Goal: Information Seeking & Learning: Check status

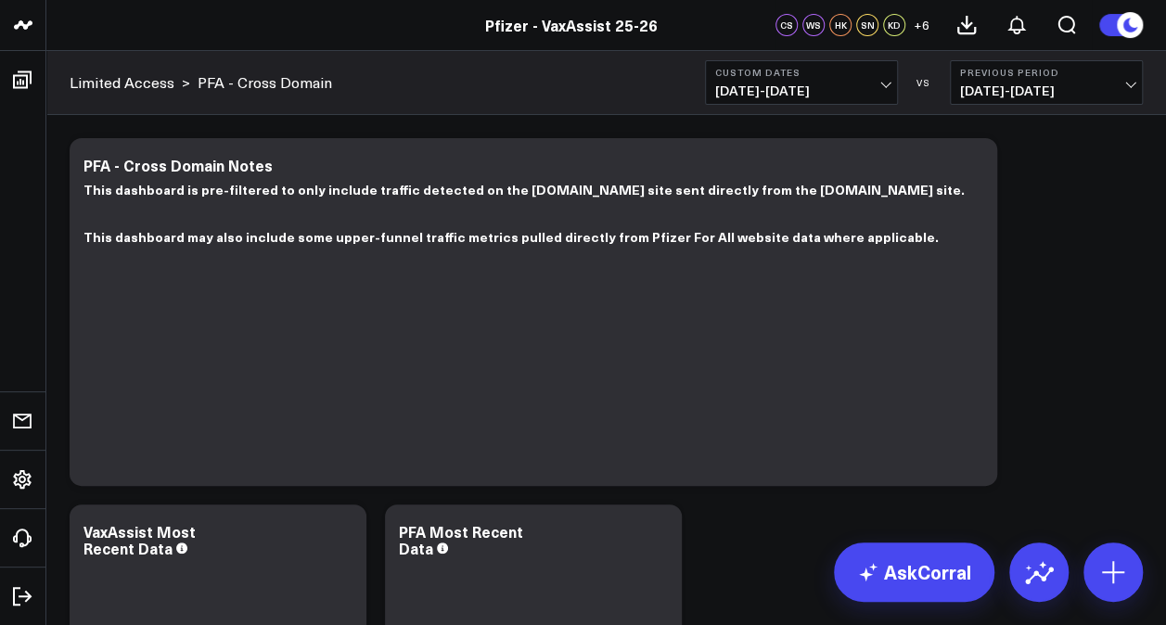
click at [851, 92] on span "08/29/25 - 09/04/25" at bounding box center [801, 90] width 173 height 15
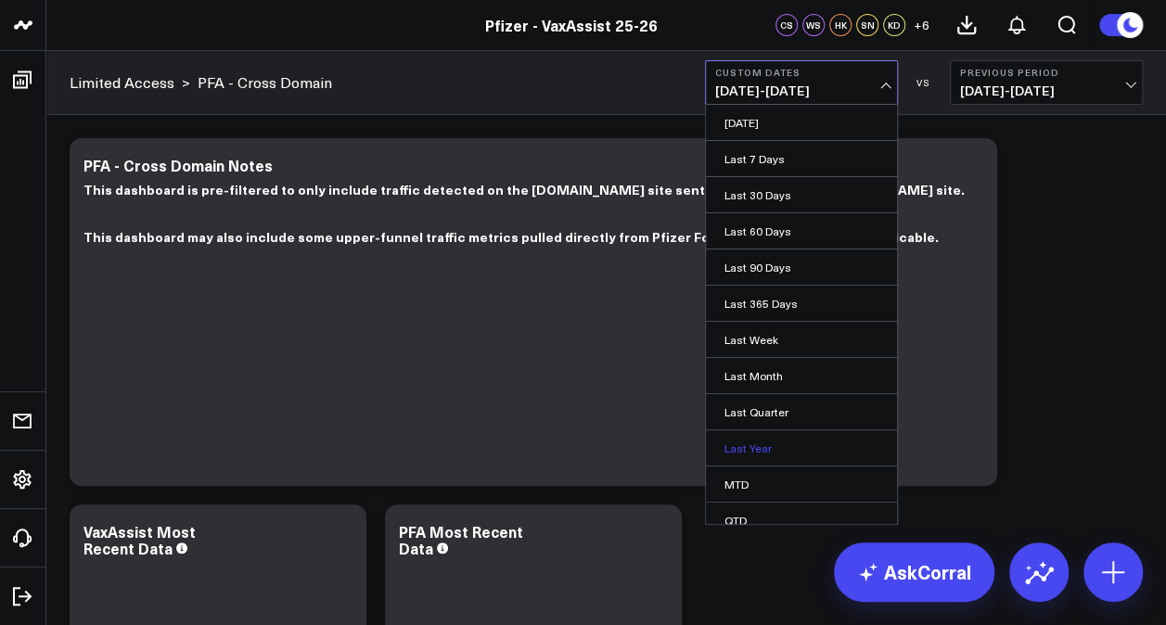
scroll to position [82, 0]
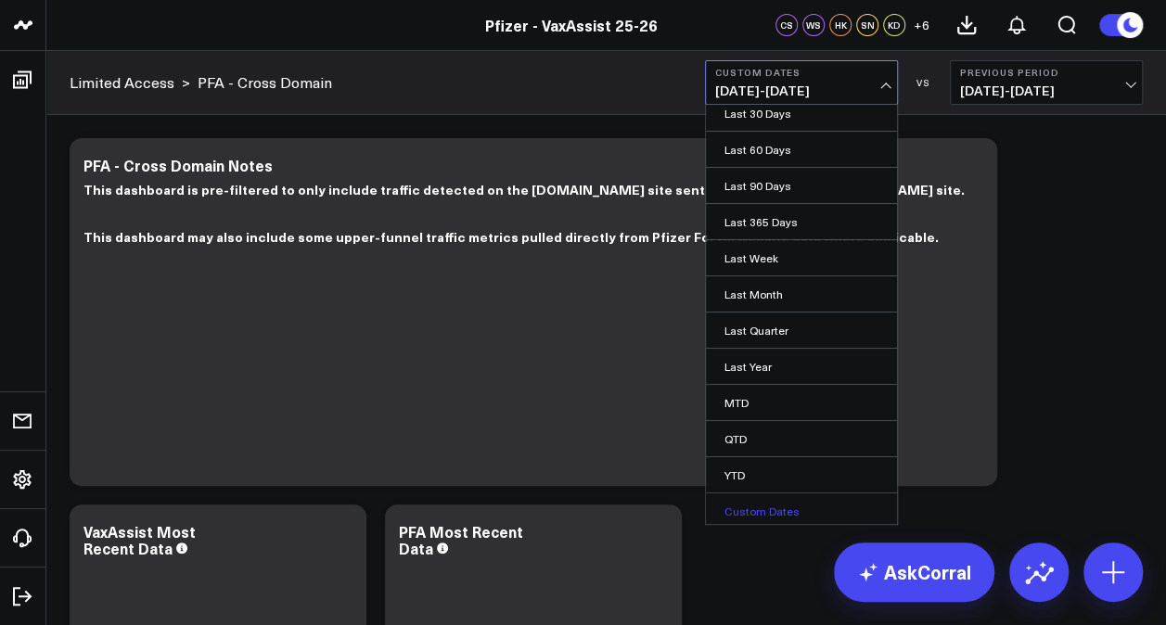
click at [757, 502] on link "Custom Dates" at bounding box center [801, 511] width 191 height 35
select select "8"
select select "2025"
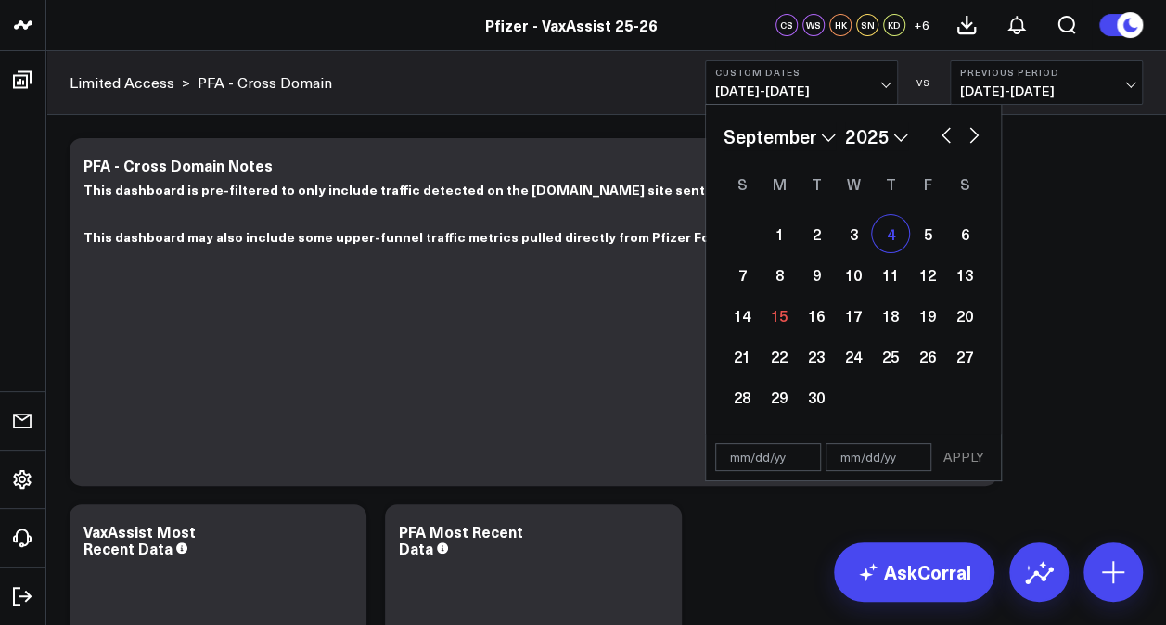
click at [887, 240] on div "4" at bounding box center [890, 233] width 37 height 37
type input "[DATE]"
select select "8"
select select "2025"
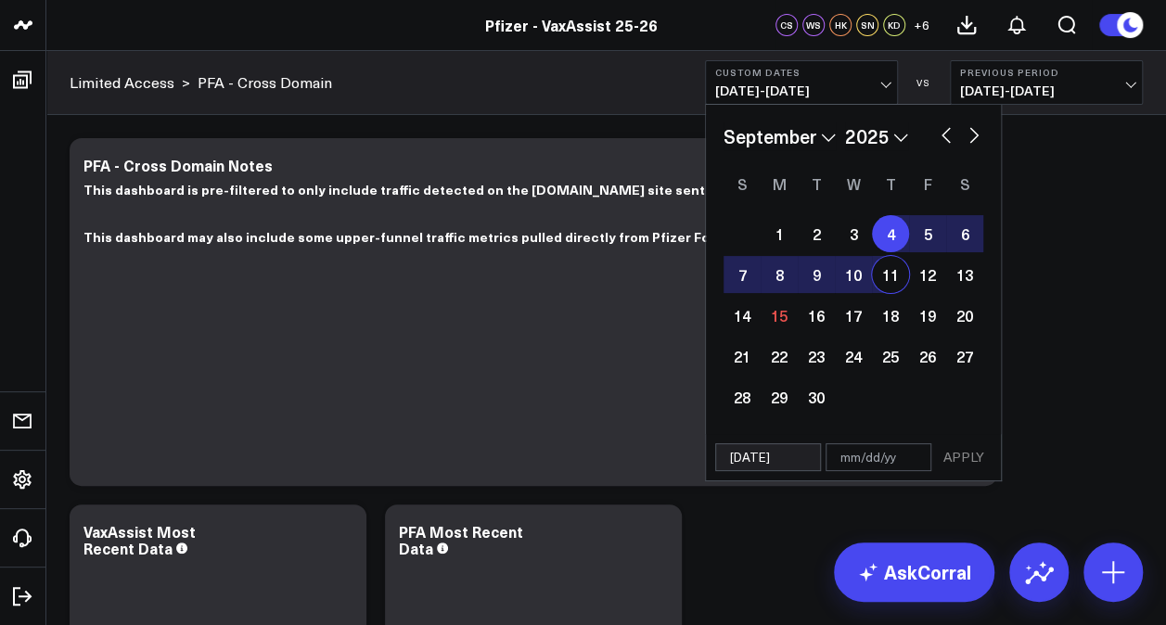
click at [894, 275] on div "11" at bounding box center [890, 274] width 37 height 37
type input "09/11/25"
select select "8"
select select "2025"
click at [960, 465] on button "APPLY" at bounding box center [964, 457] width 56 height 28
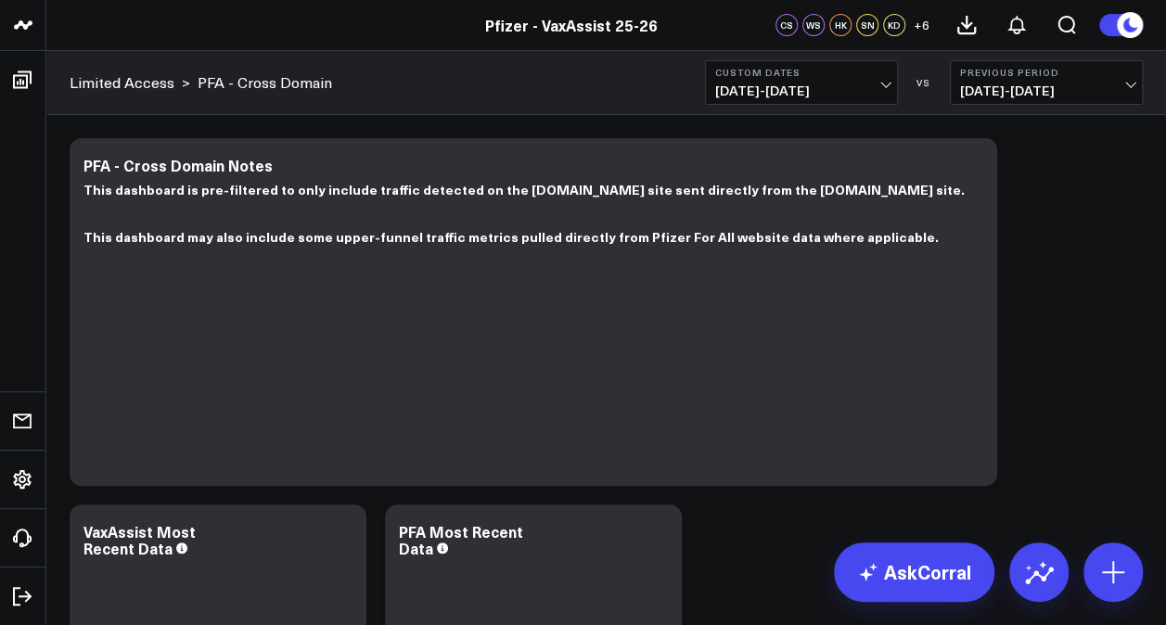
click at [842, 69] on b "Custom Dates" at bounding box center [801, 72] width 173 height 11
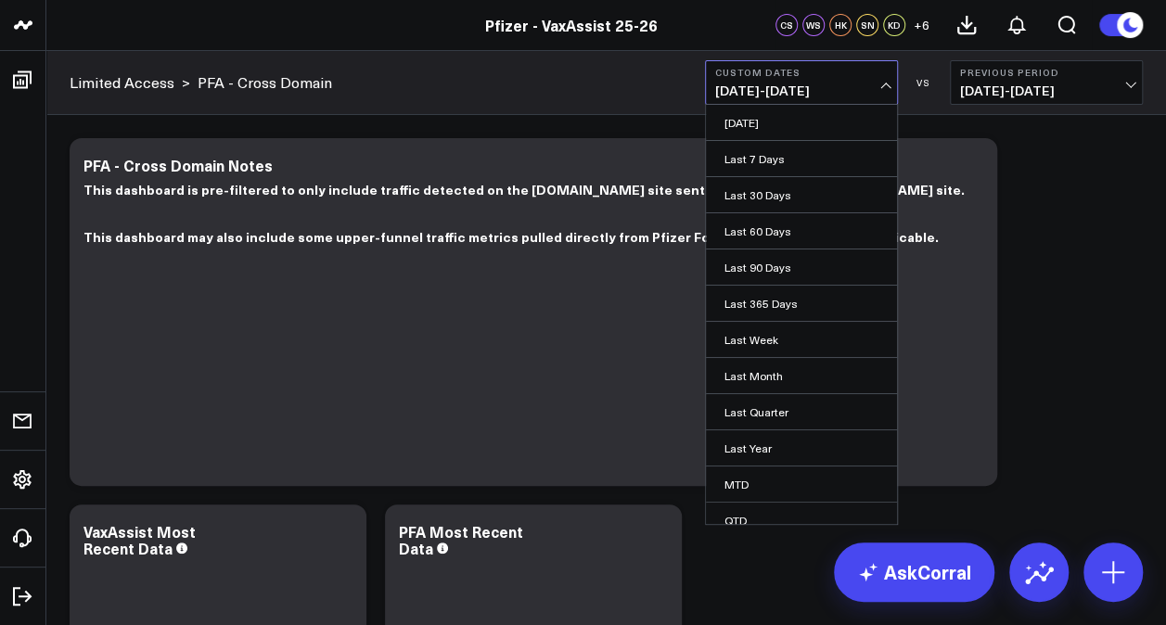
click at [883, 73] on b "Custom Dates" at bounding box center [801, 72] width 173 height 11
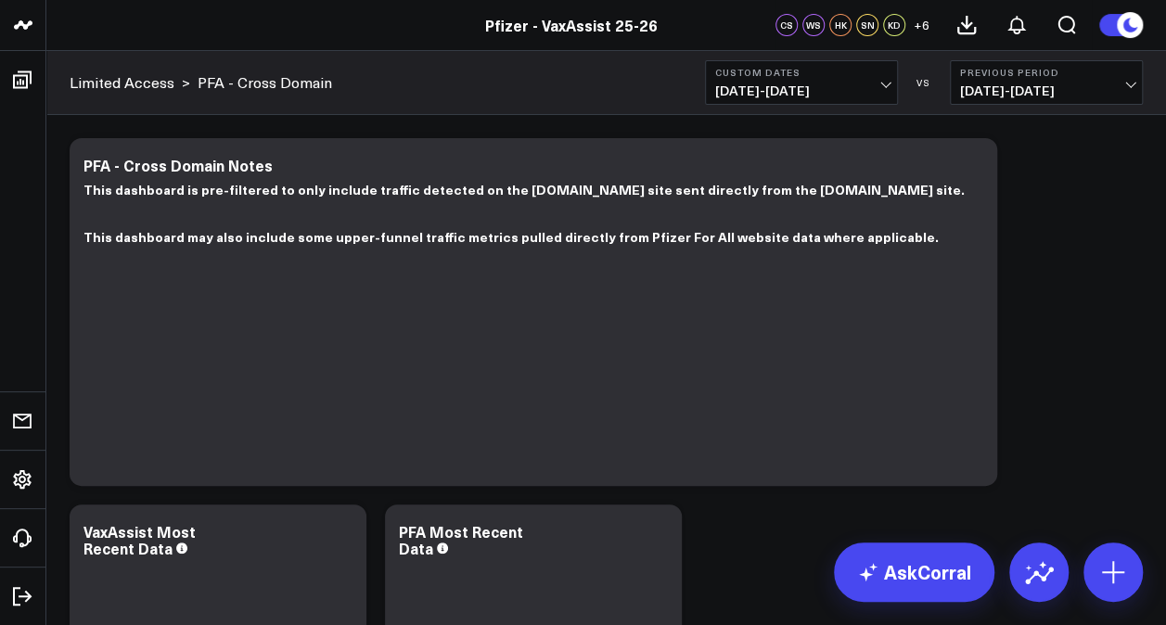
click at [881, 96] on span "09/04/25 - 09/11/25" at bounding box center [801, 90] width 173 height 15
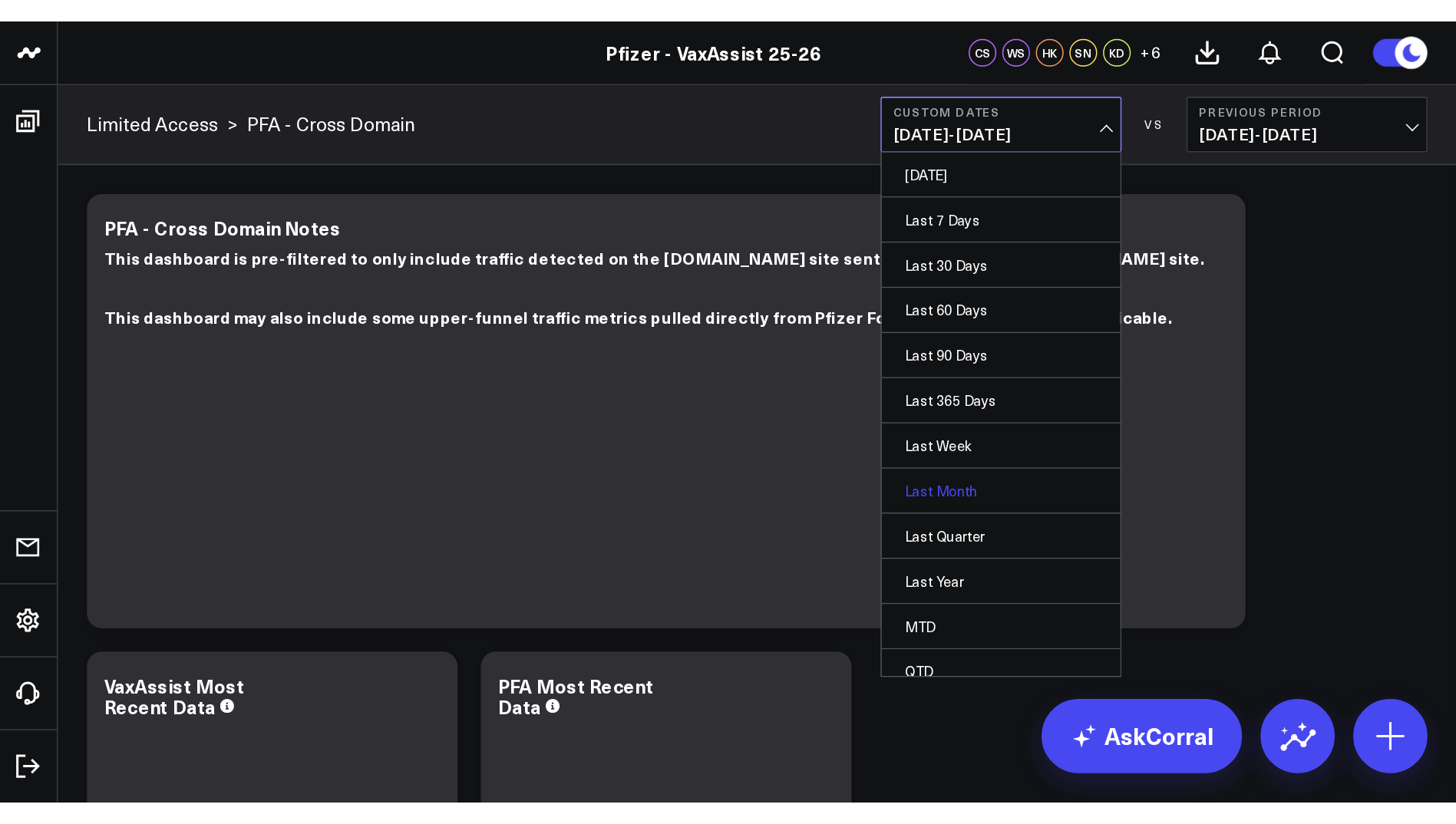
scroll to position [68, 0]
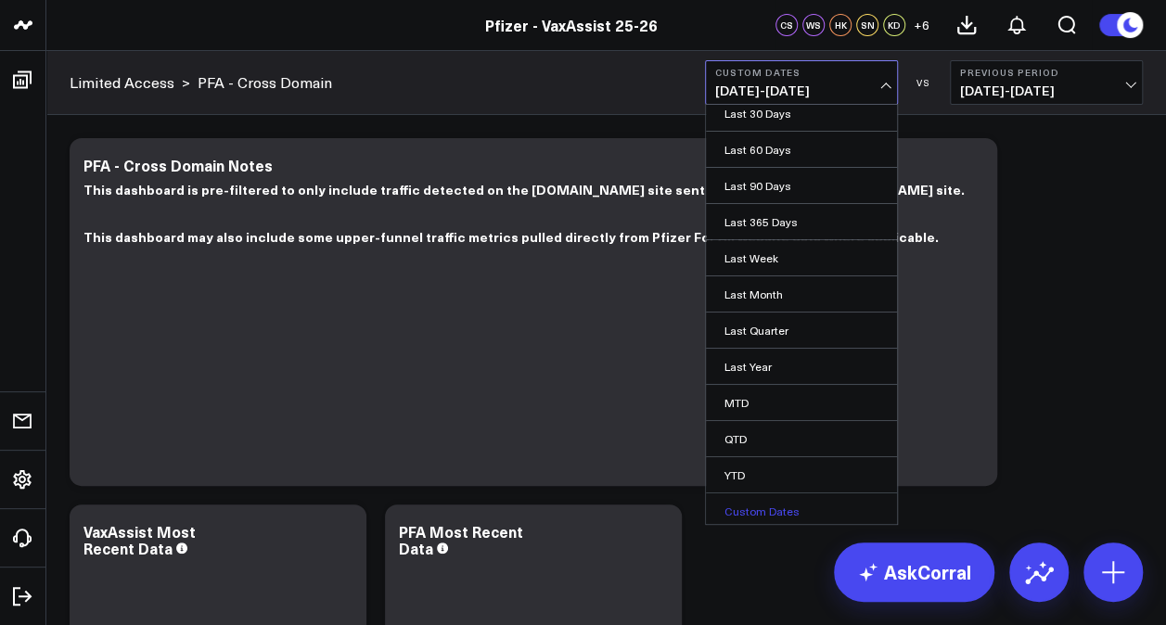
click at [776, 508] on link "Custom Dates" at bounding box center [801, 511] width 191 height 35
select select "8"
select select "2025"
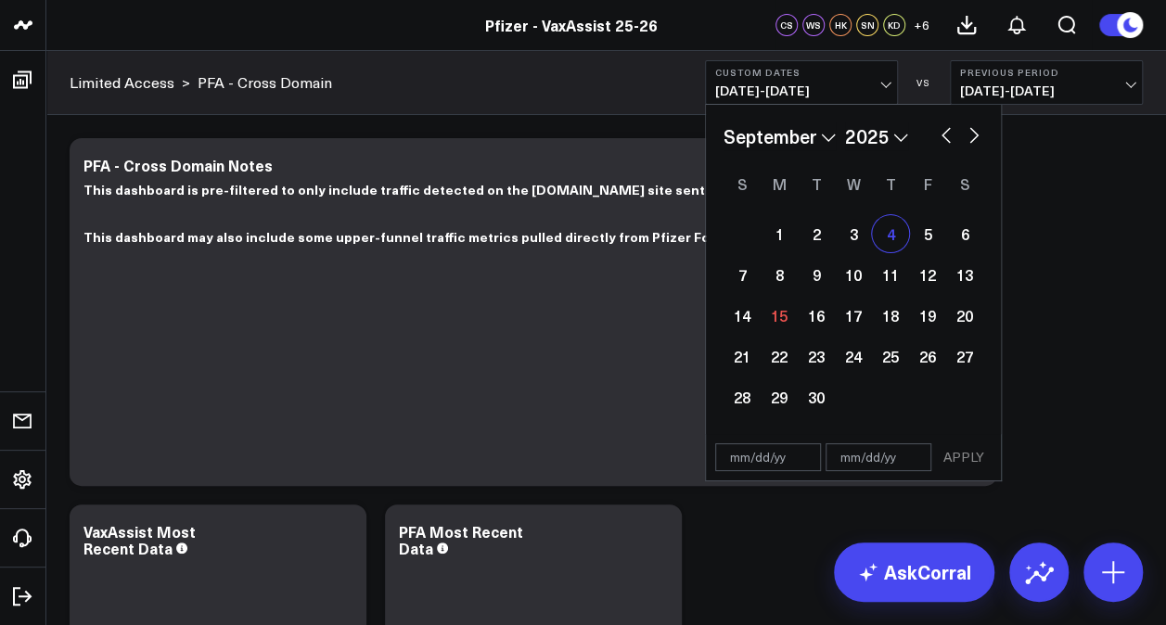
click at [889, 238] on div "4" at bounding box center [890, 233] width 37 height 37
type input "[DATE]"
select select "8"
select select "2025"
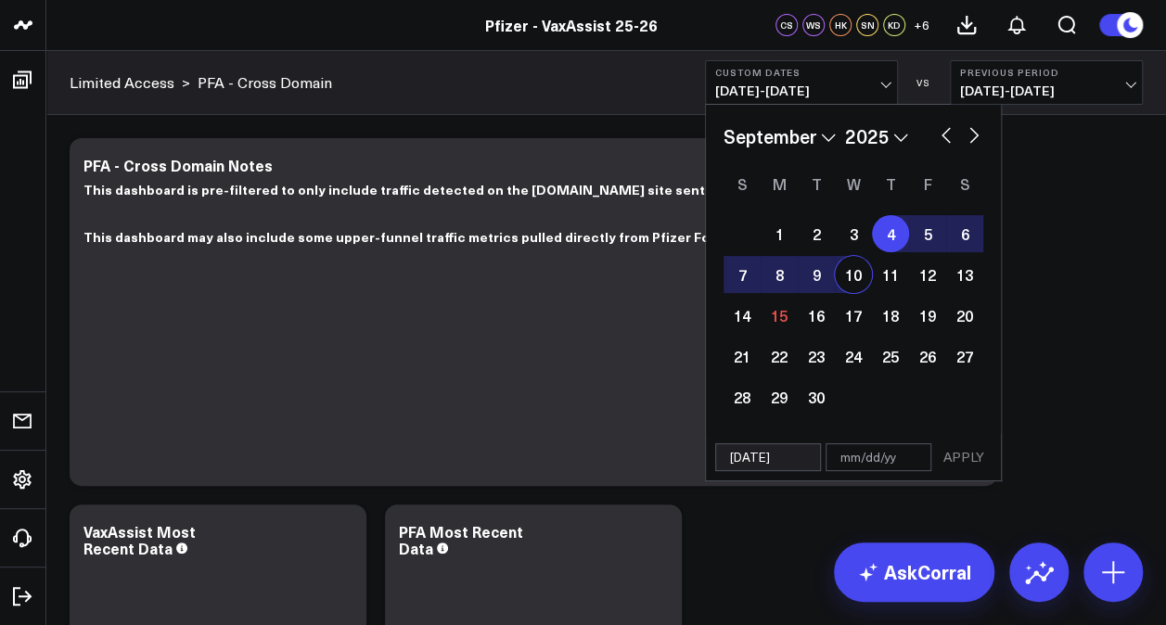
click at [859, 273] on div "10" at bounding box center [853, 274] width 37 height 37
type input "[DATE]"
select select "8"
select select "2025"
click at [966, 456] on button "APPLY" at bounding box center [964, 457] width 56 height 28
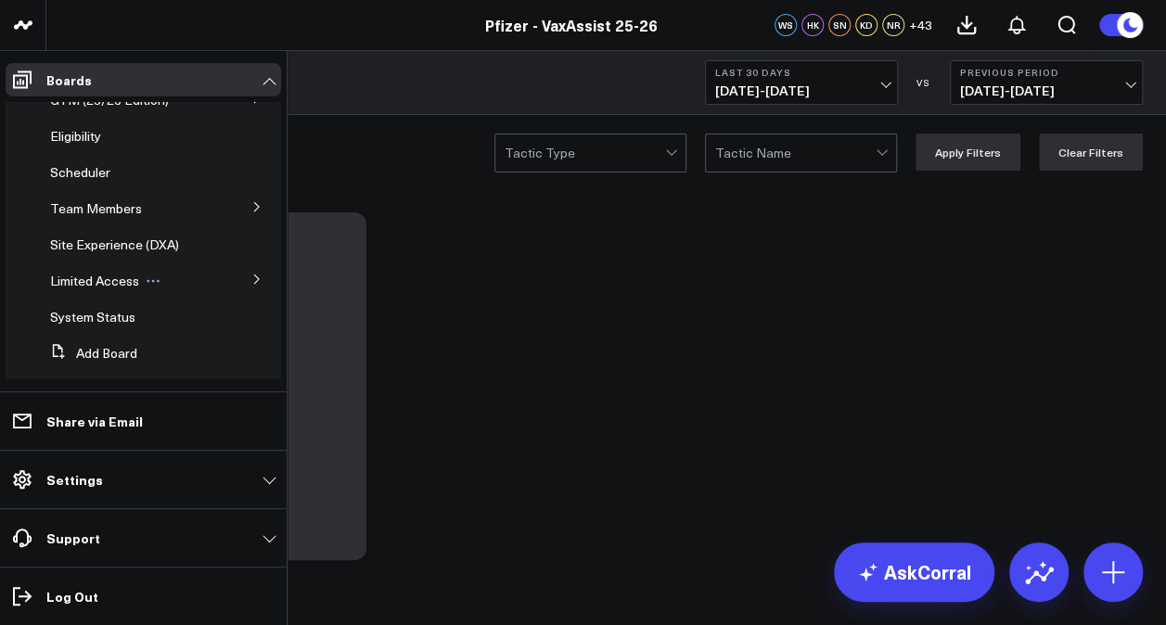
scroll to position [59, 0]
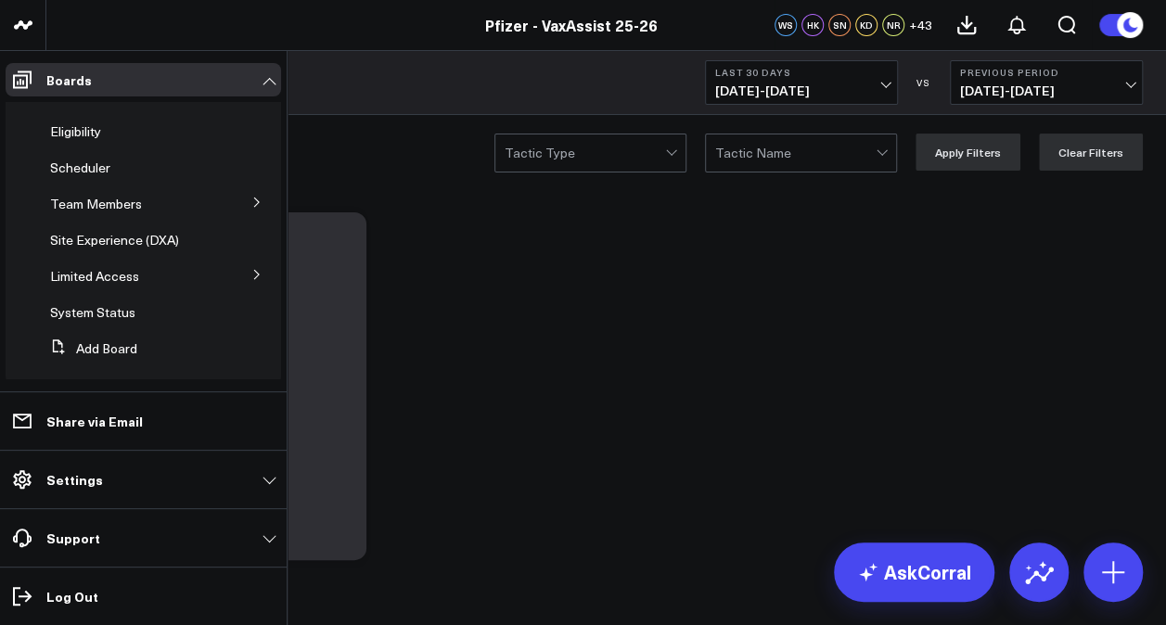
click at [251, 205] on icon at bounding box center [256, 202] width 11 height 11
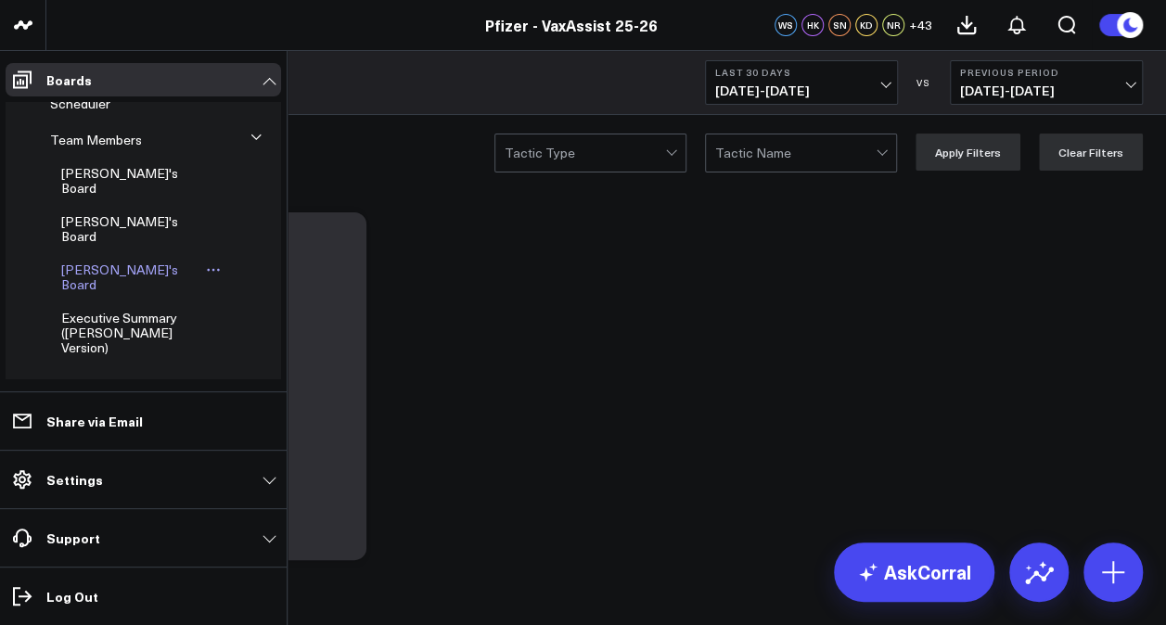
scroll to position [128, 0]
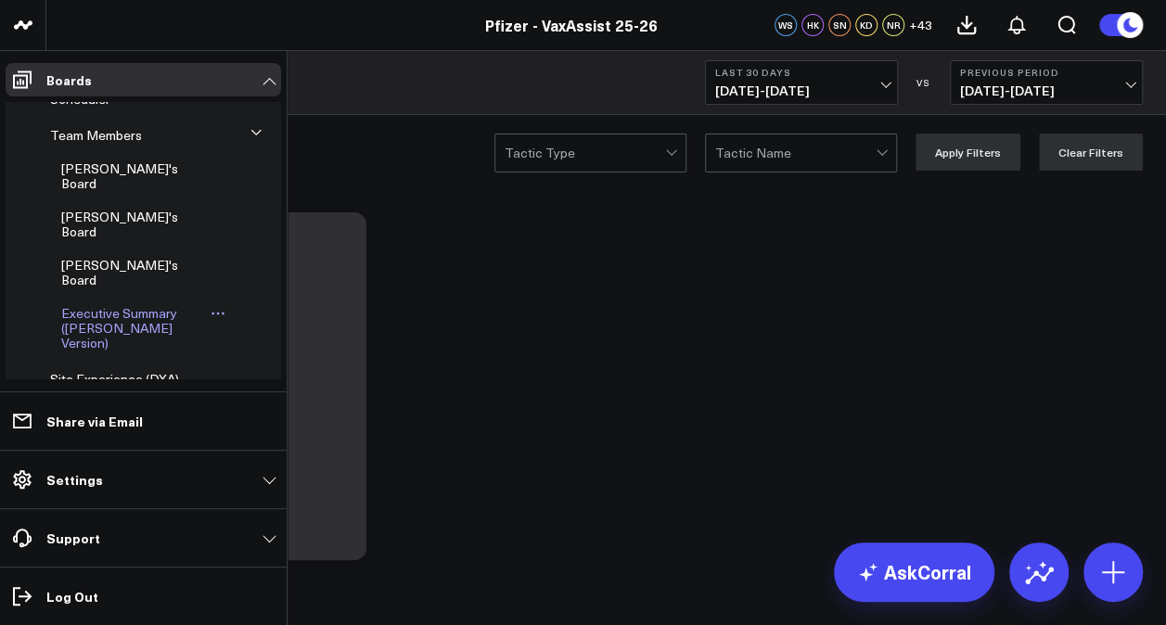
click at [125, 304] on span "Executive Summary ([PERSON_NAME] Version)" at bounding box center [119, 327] width 116 height 47
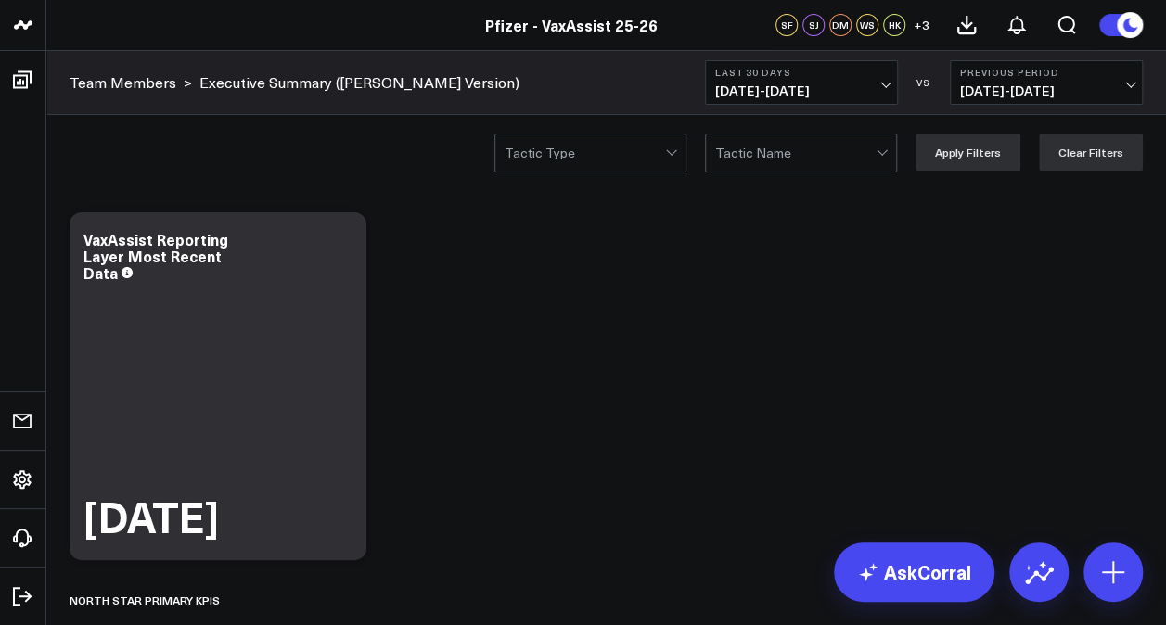
click at [831, 87] on span "[DATE] - [DATE]" at bounding box center [801, 90] width 173 height 15
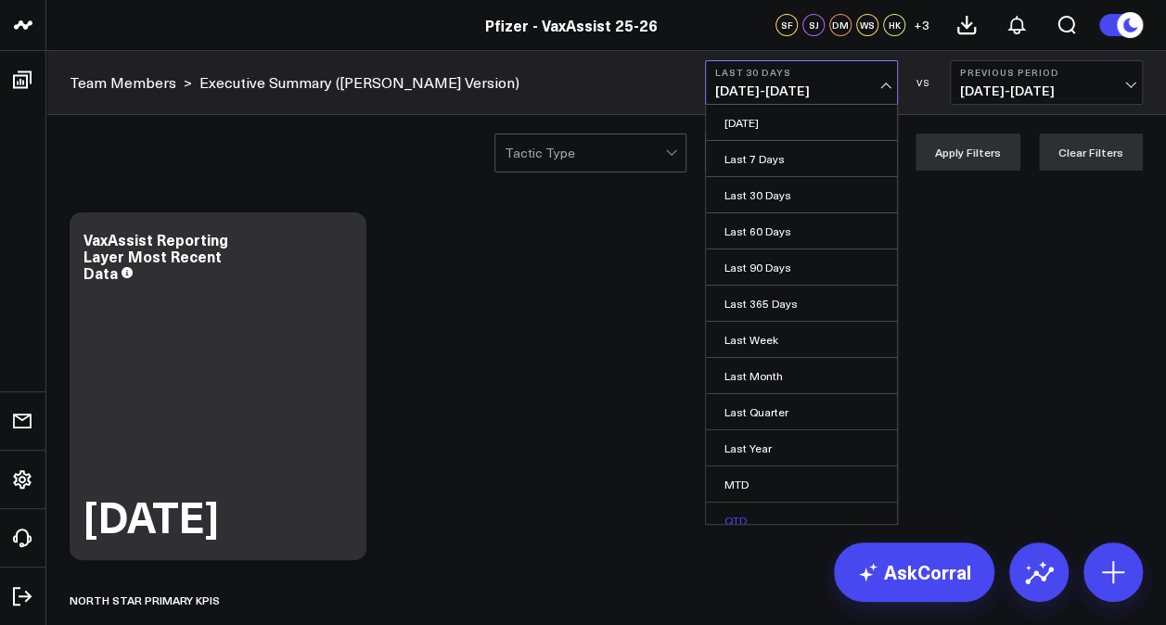
scroll to position [82, 0]
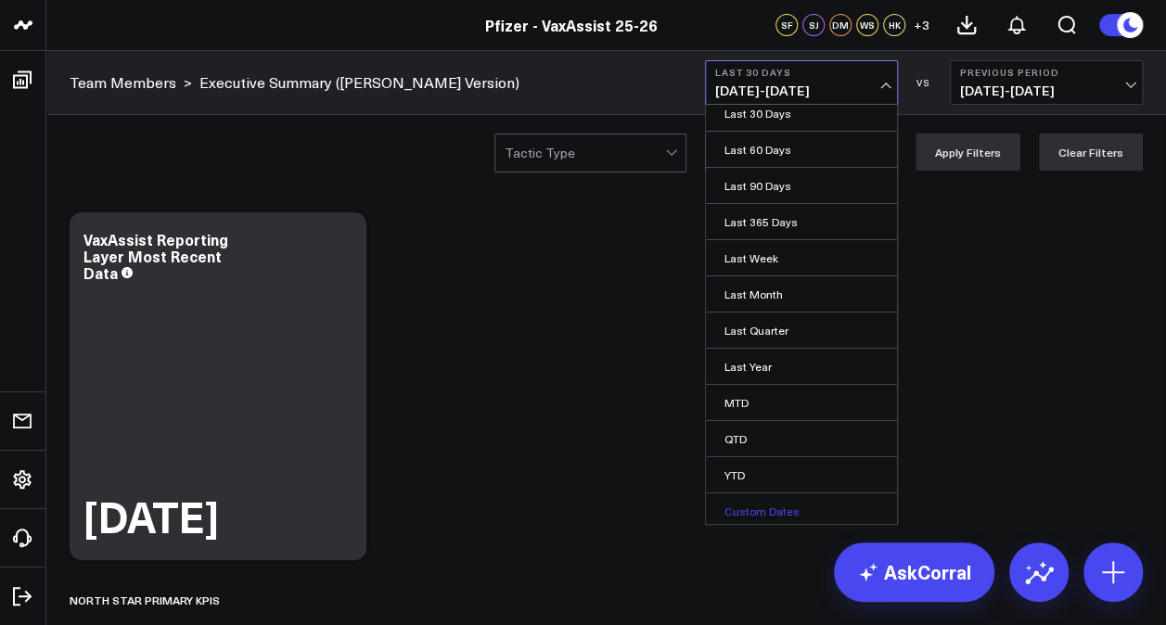
click at [740, 507] on link "Custom Dates" at bounding box center [801, 511] width 191 height 35
select select "8"
select select "2025"
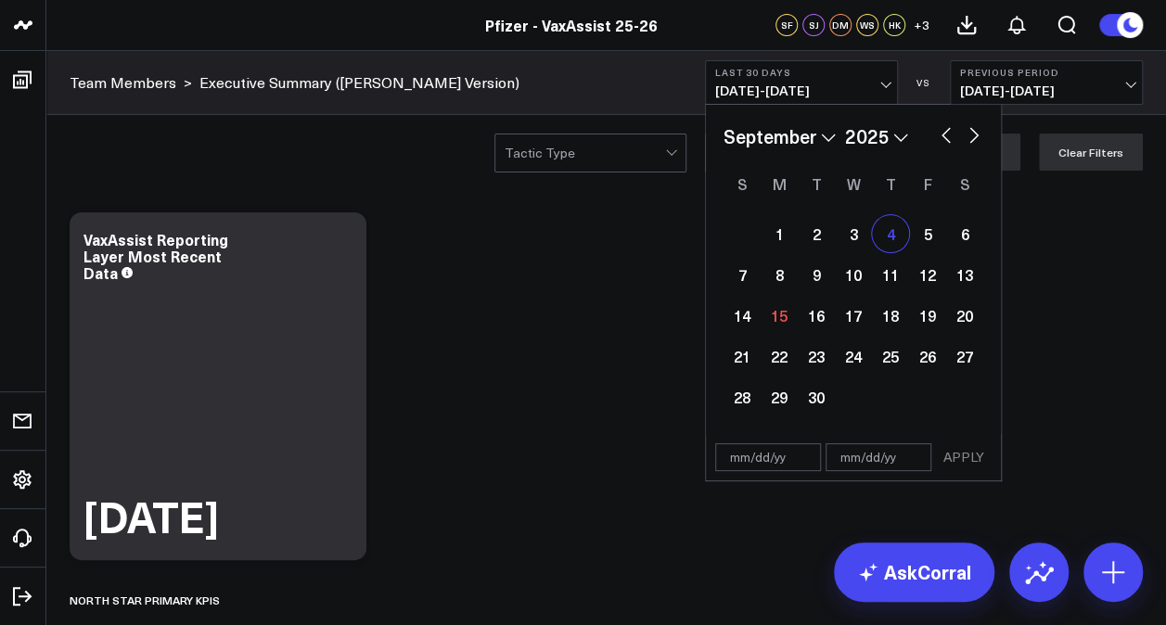
click at [886, 236] on div "4" at bounding box center [890, 233] width 37 height 37
type input "[DATE]"
select select "8"
select select "2025"
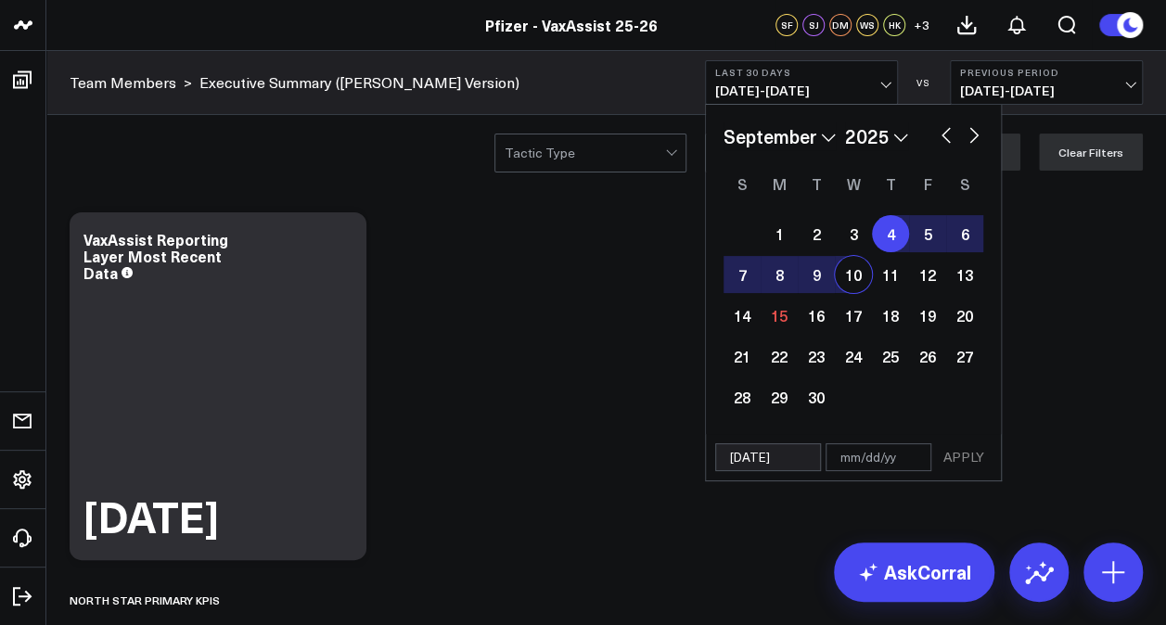
click at [848, 270] on div "10" at bounding box center [853, 274] width 37 height 37
type input "[DATE]"
select select "8"
select select "2025"
click at [963, 455] on button "APPLY" at bounding box center [964, 457] width 56 height 28
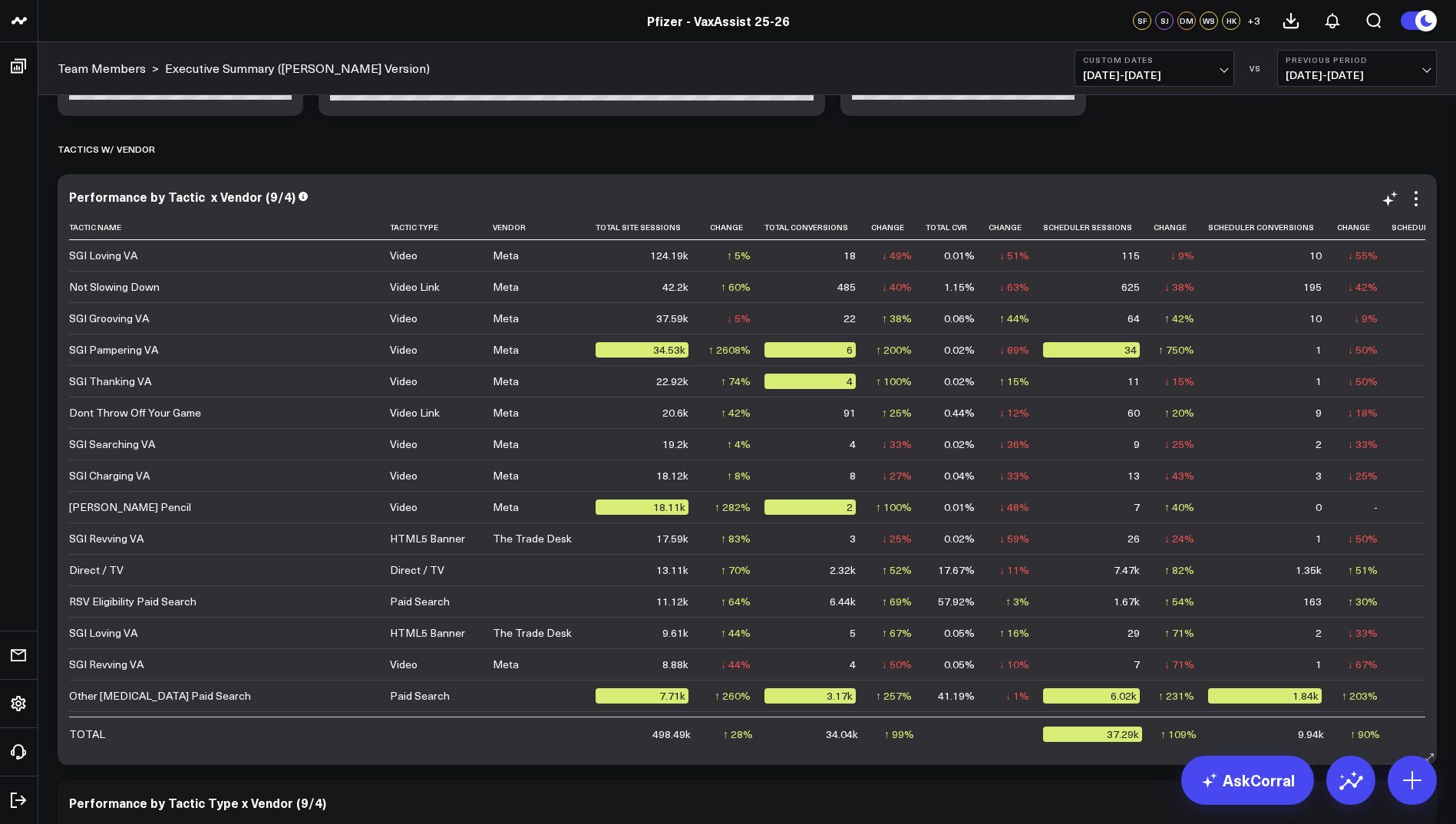
scroll to position [2585, 0]
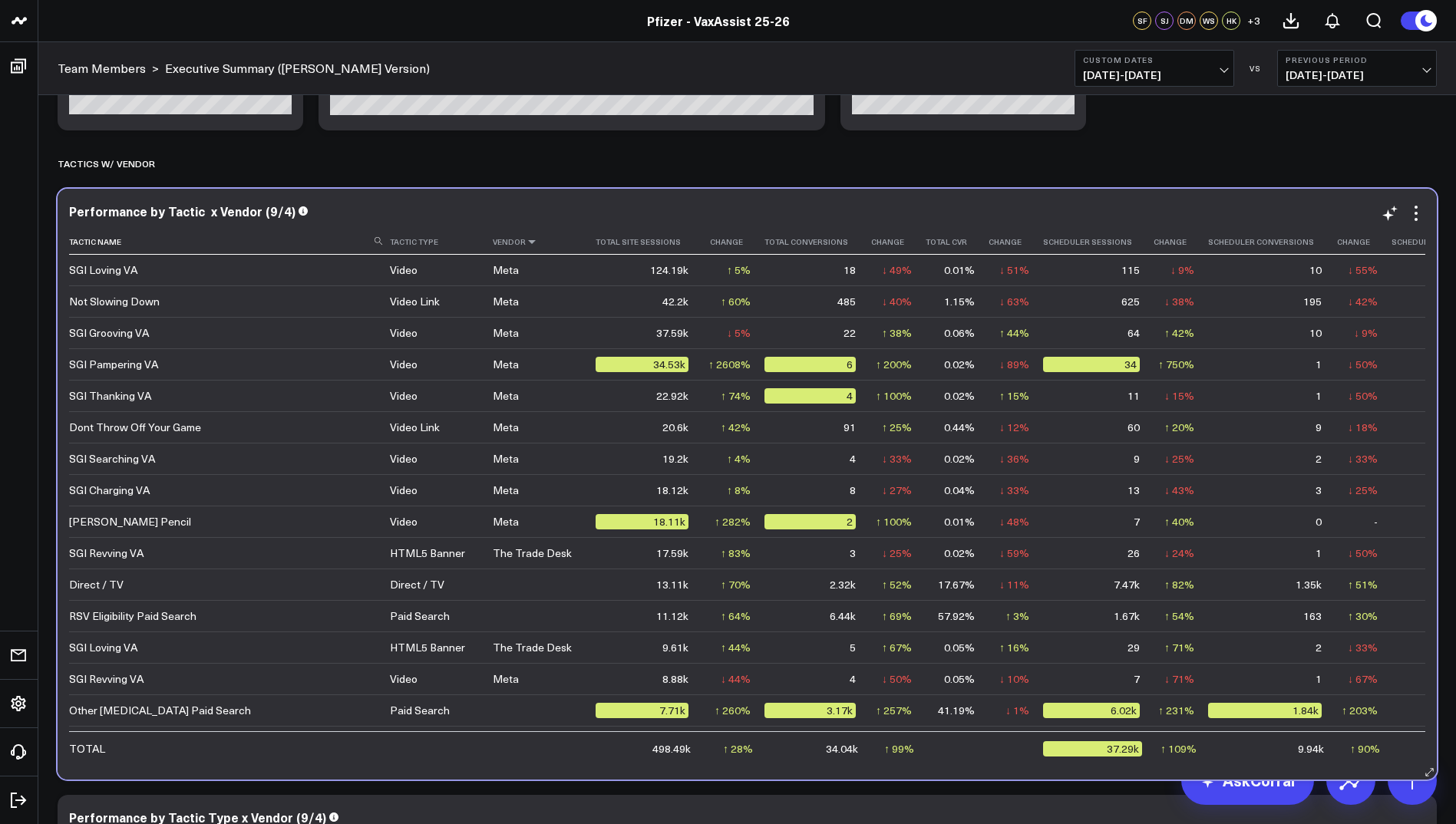
click at [525, 245] on icon at bounding box center [531, 242] width 12 height 9
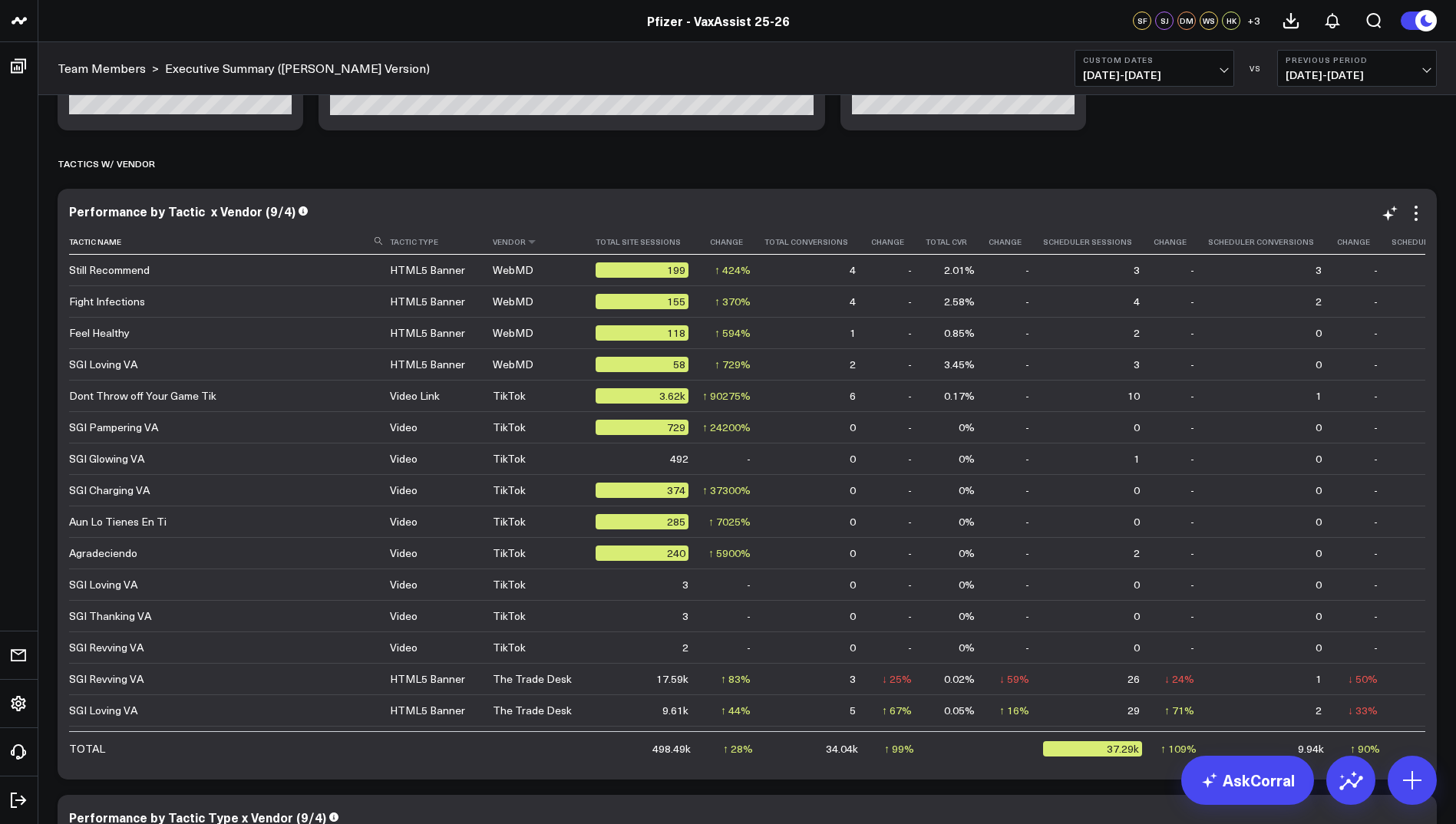
click at [493, 242] on th "Vendor" at bounding box center [544, 242] width 103 height 26
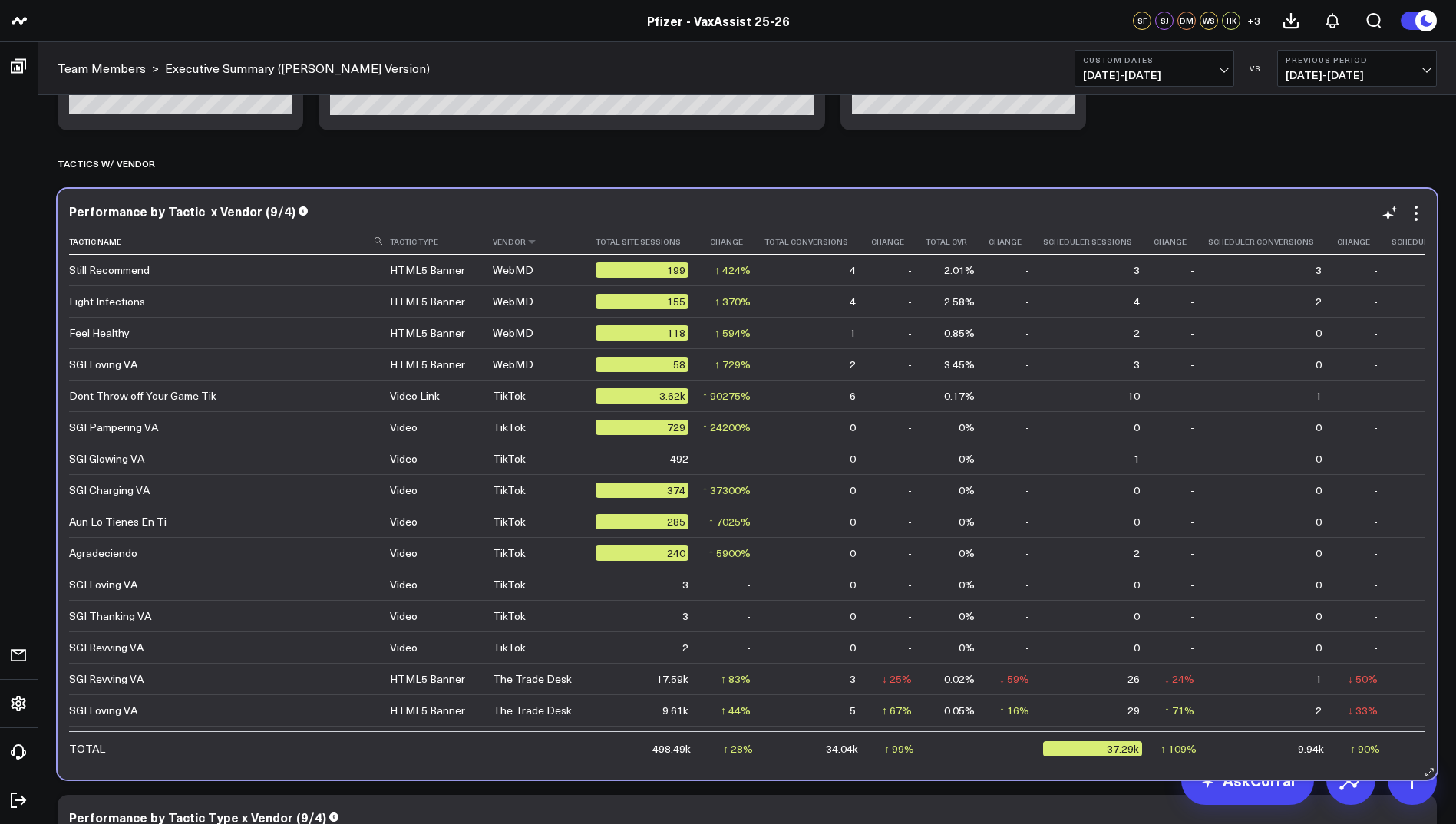
click at [493, 242] on th "Vendor" at bounding box center [544, 242] width 103 height 26
click at [525, 243] on icon at bounding box center [531, 242] width 12 height 9
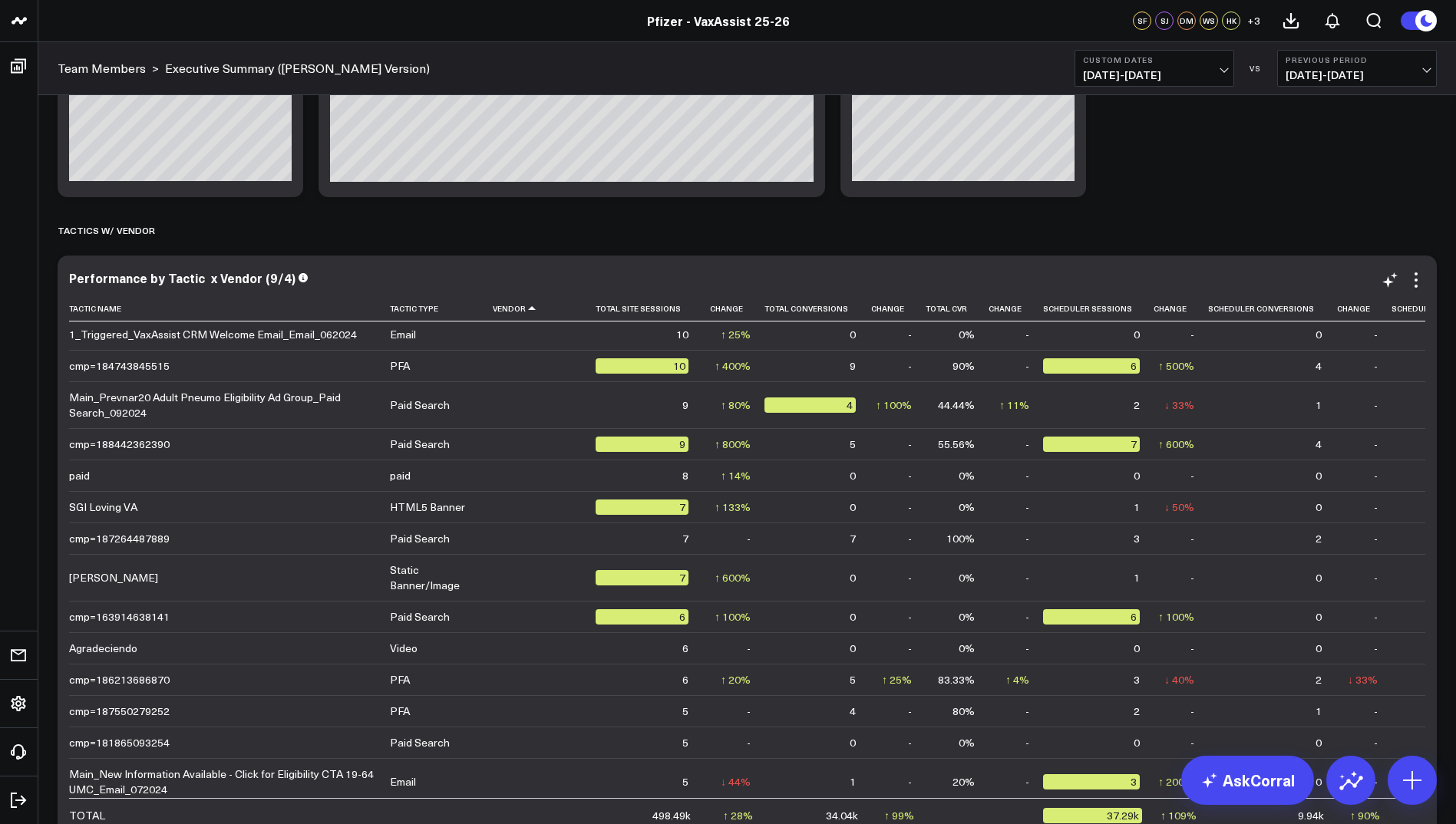
scroll to position [2172, 0]
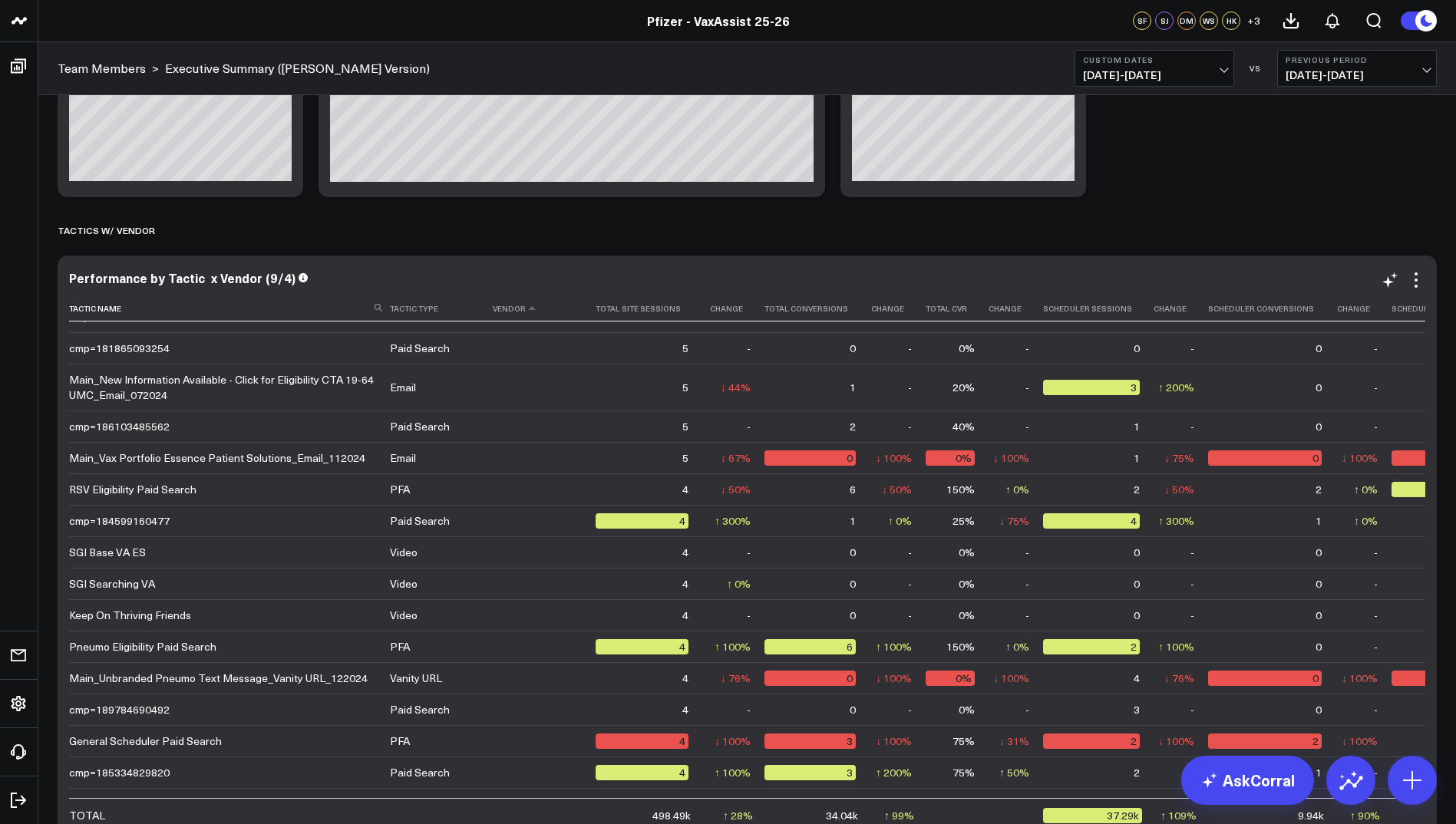
click at [493, 312] on th "Vendor" at bounding box center [544, 309] width 103 height 26
click at [525, 313] on icon at bounding box center [531, 308] width 12 height 9
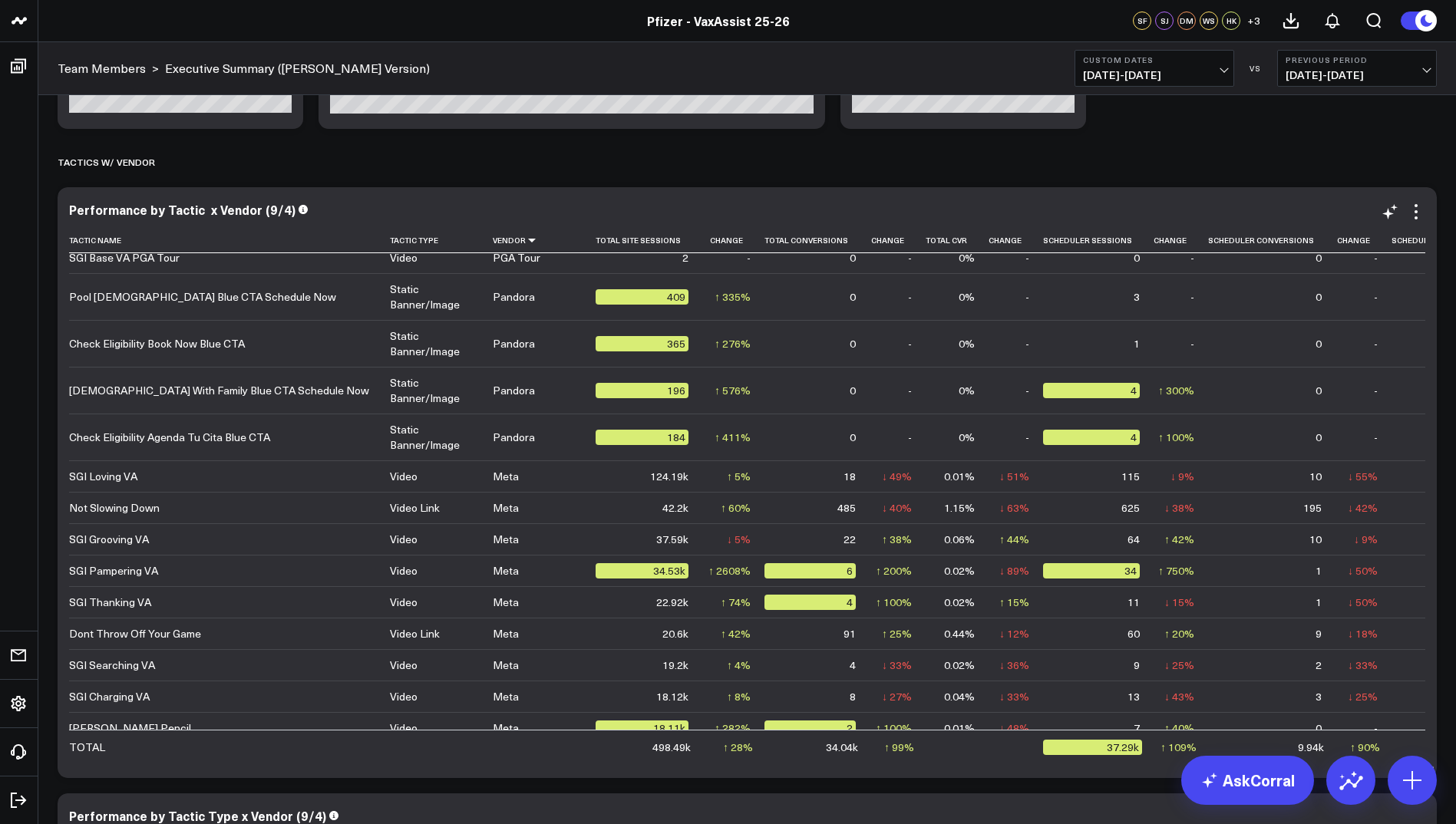
scroll to position [1435, 0]
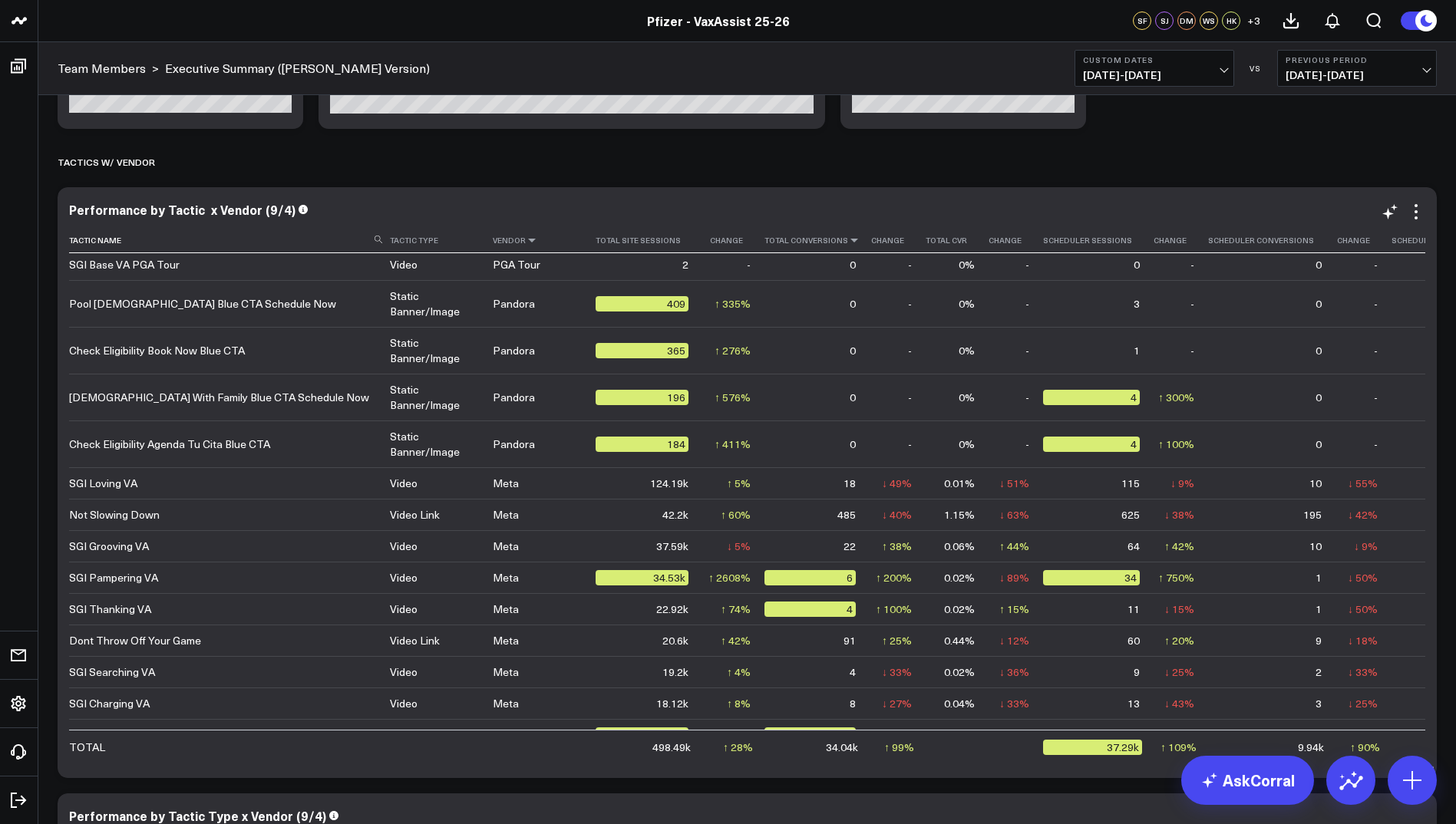
click at [848, 244] on icon at bounding box center [854, 240] width 12 height 9
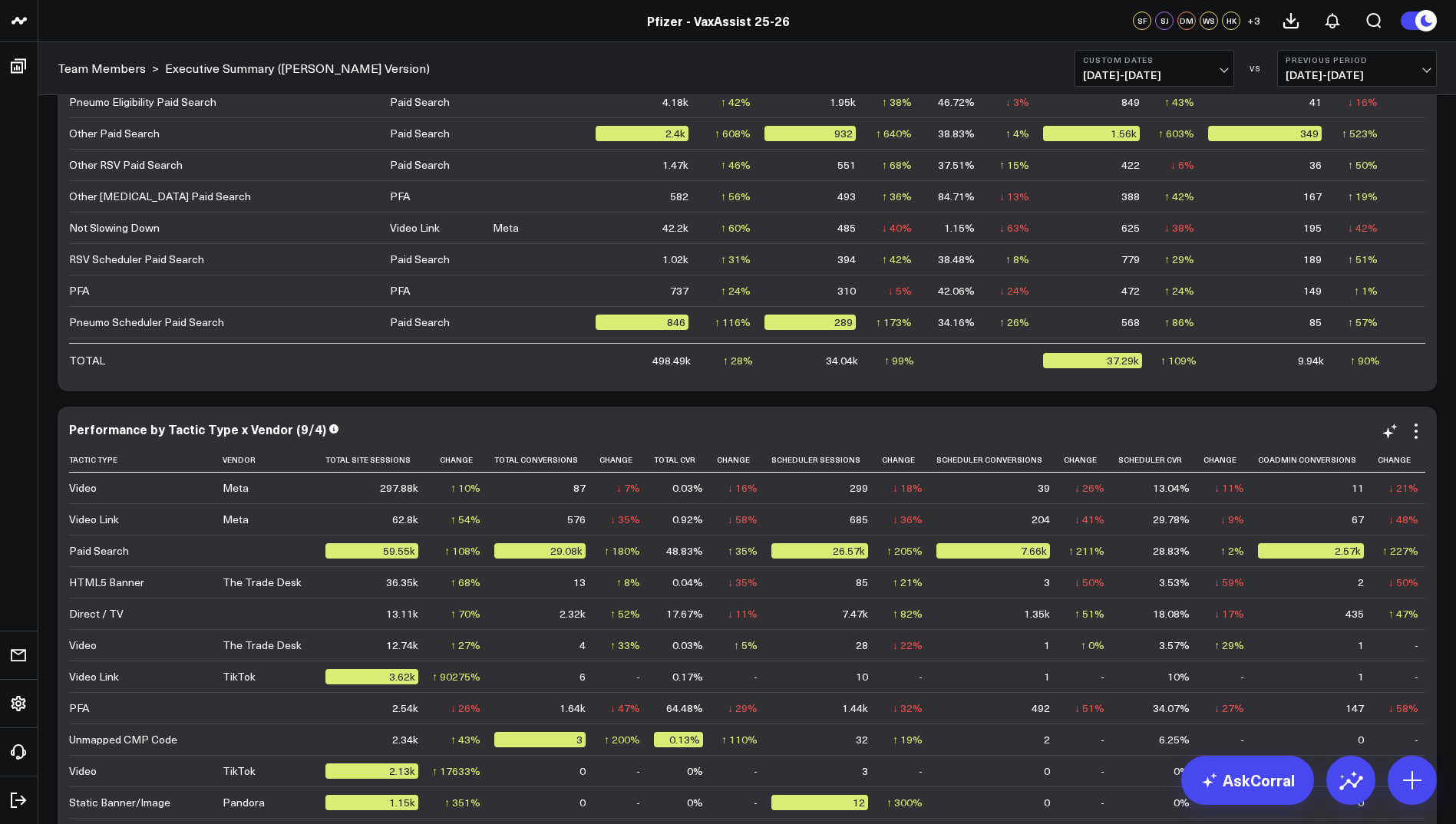
scroll to position [3030, 0]
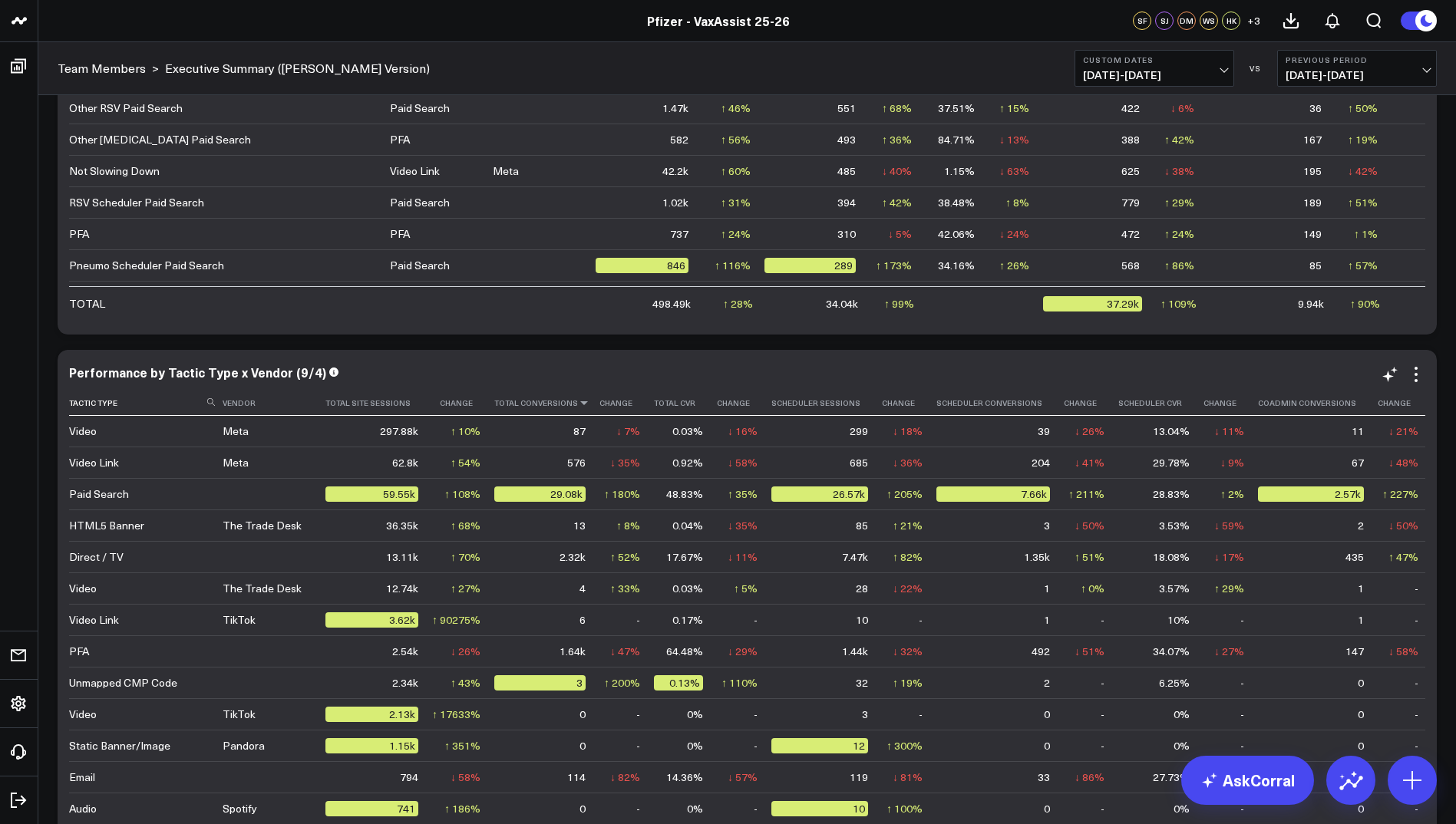
click at [578, 405] on icon at bounding box center [584, 402] width 12 height 9
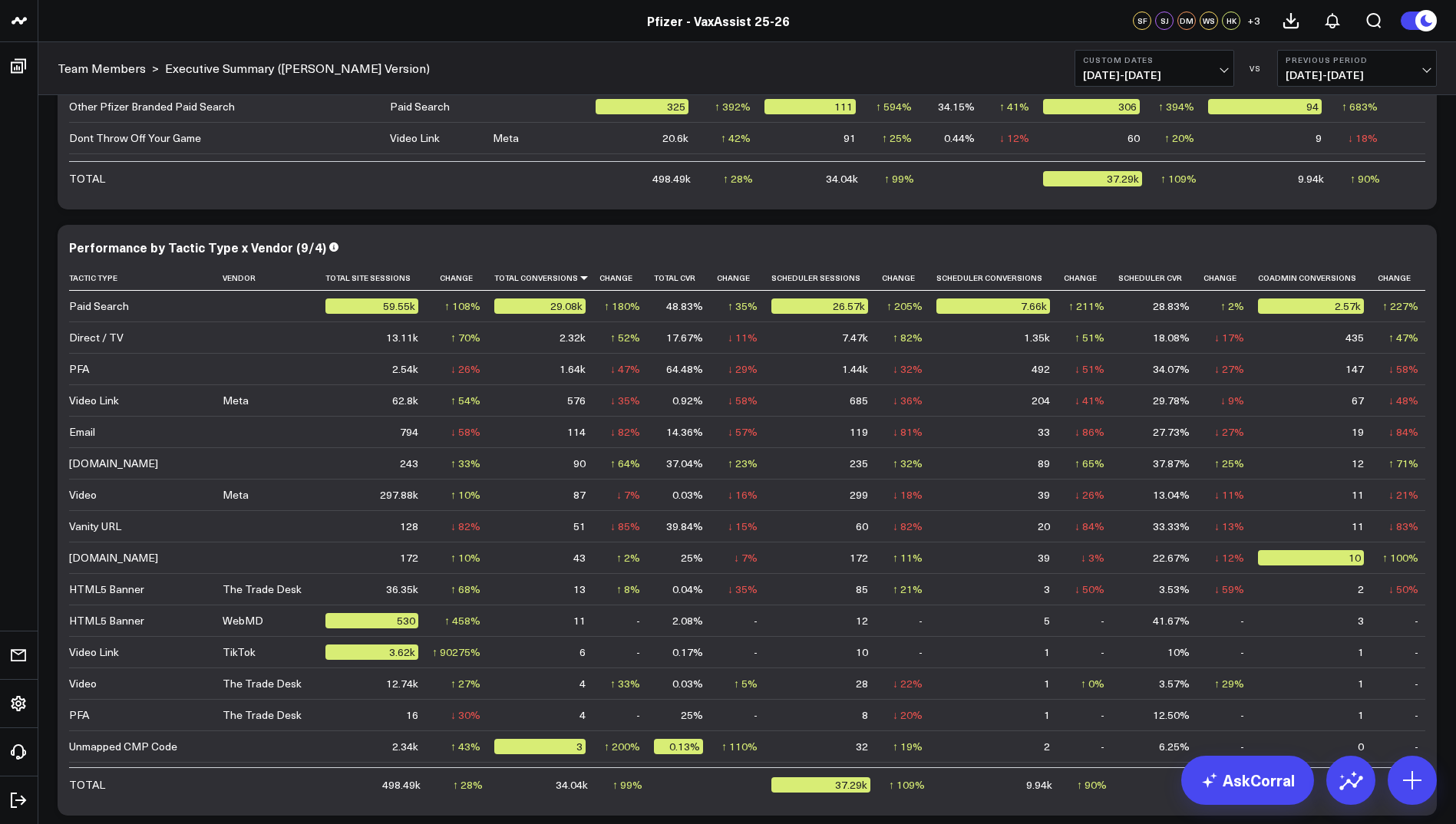
scroll to position [3167, 0]
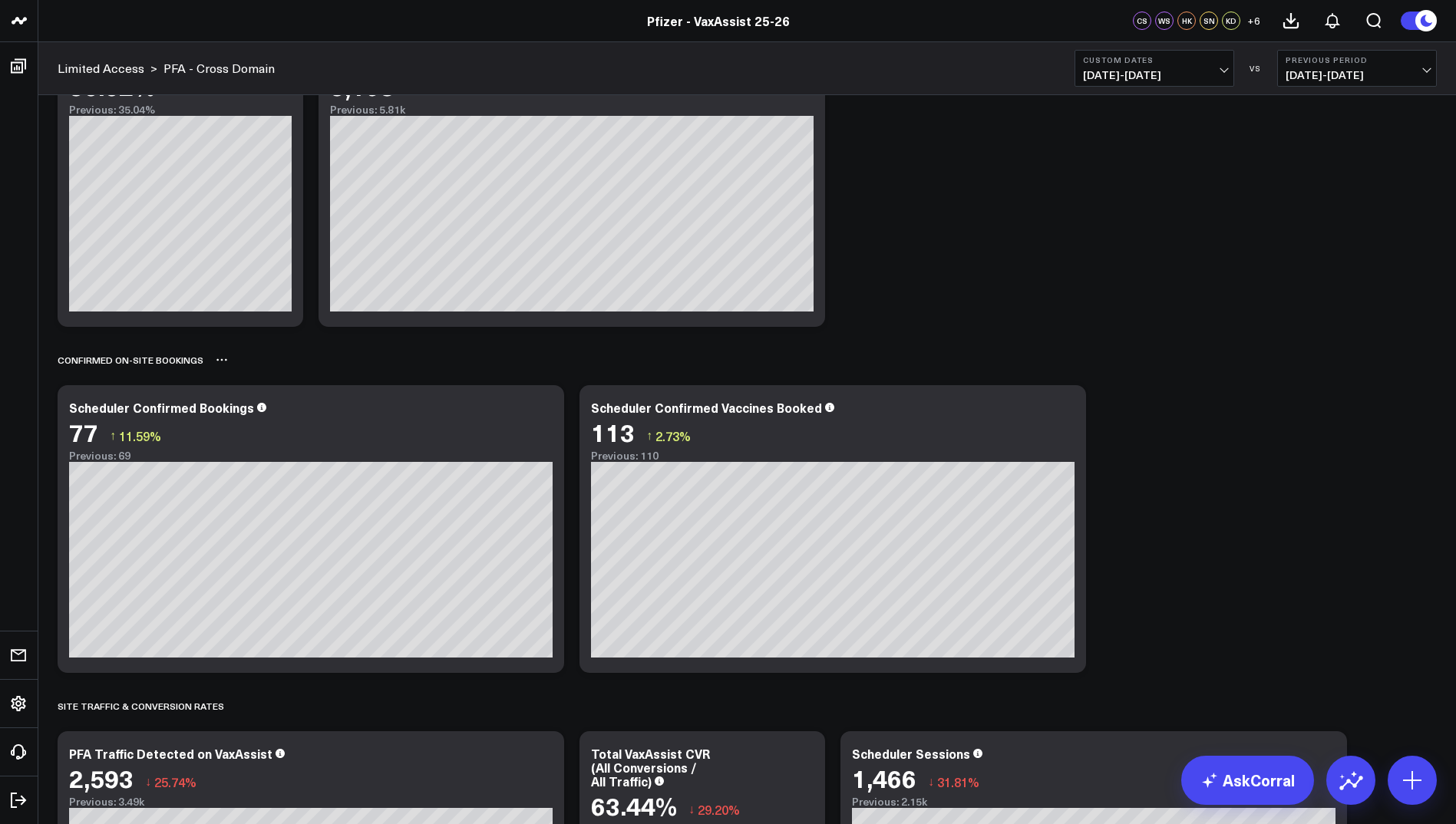
scroll to position [1028, 0]
